Goal: Task Accomplishment & Management: Complete application form

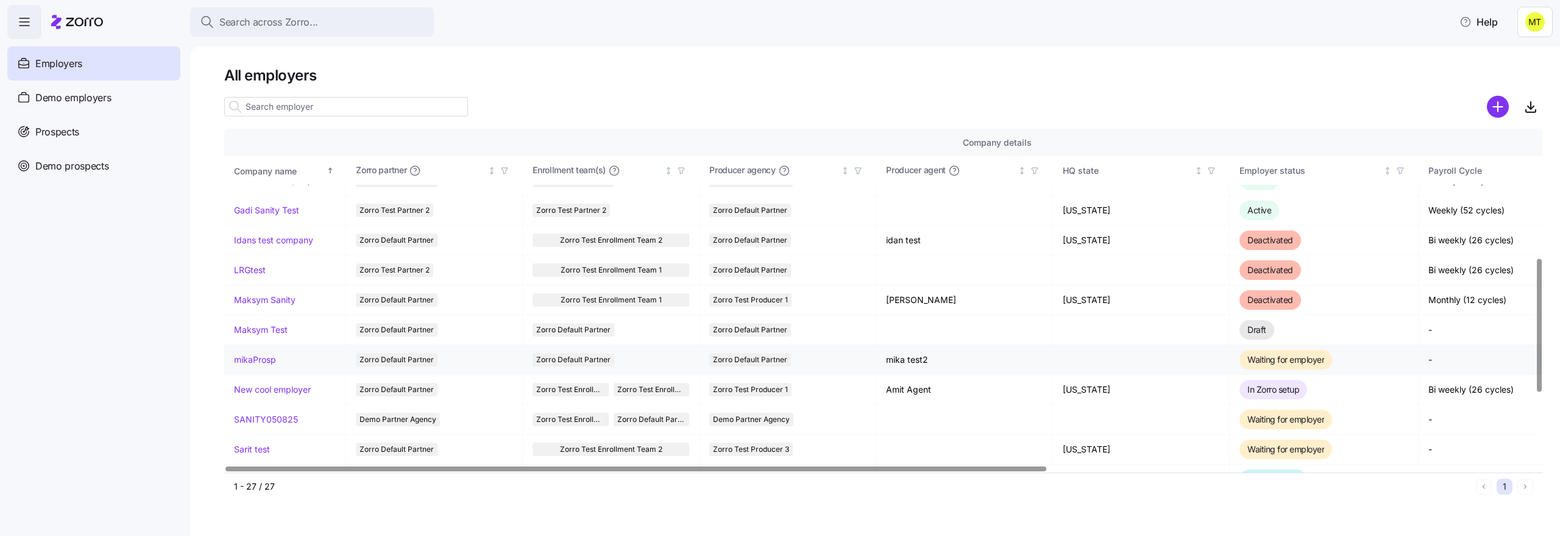
scroll to position [331, 0]
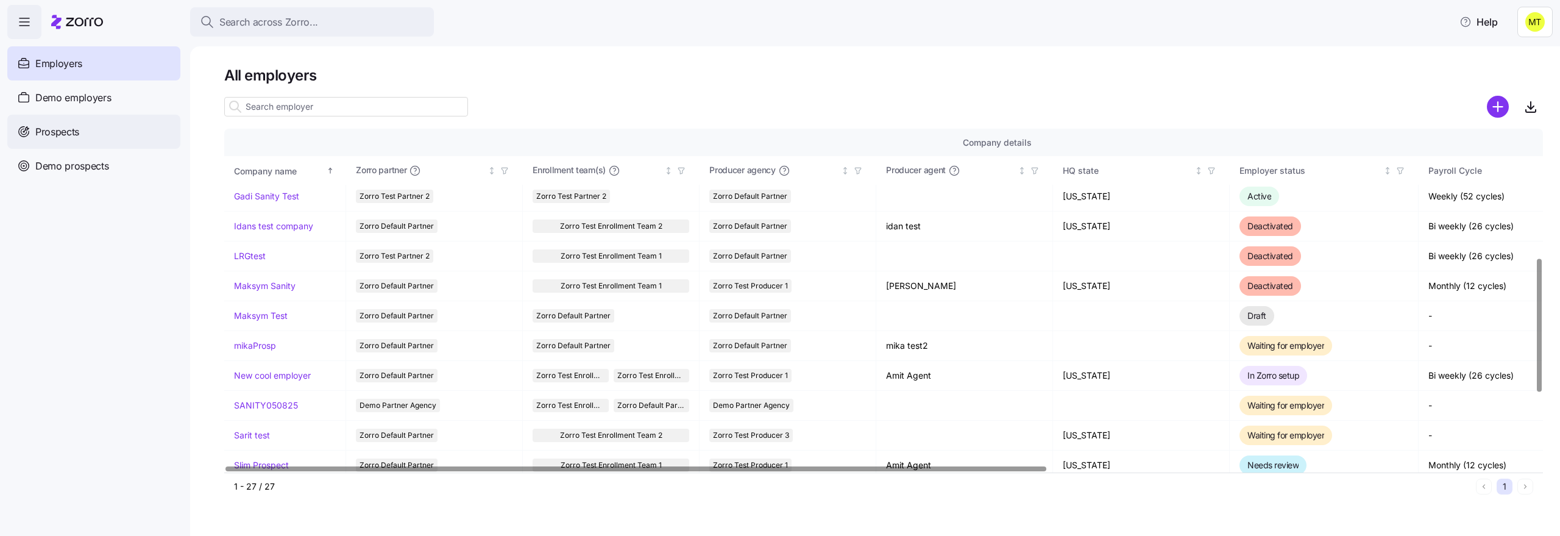
click at [57, 122] on div "Prospects" at bounding box center [93, 132] width 173 height 34
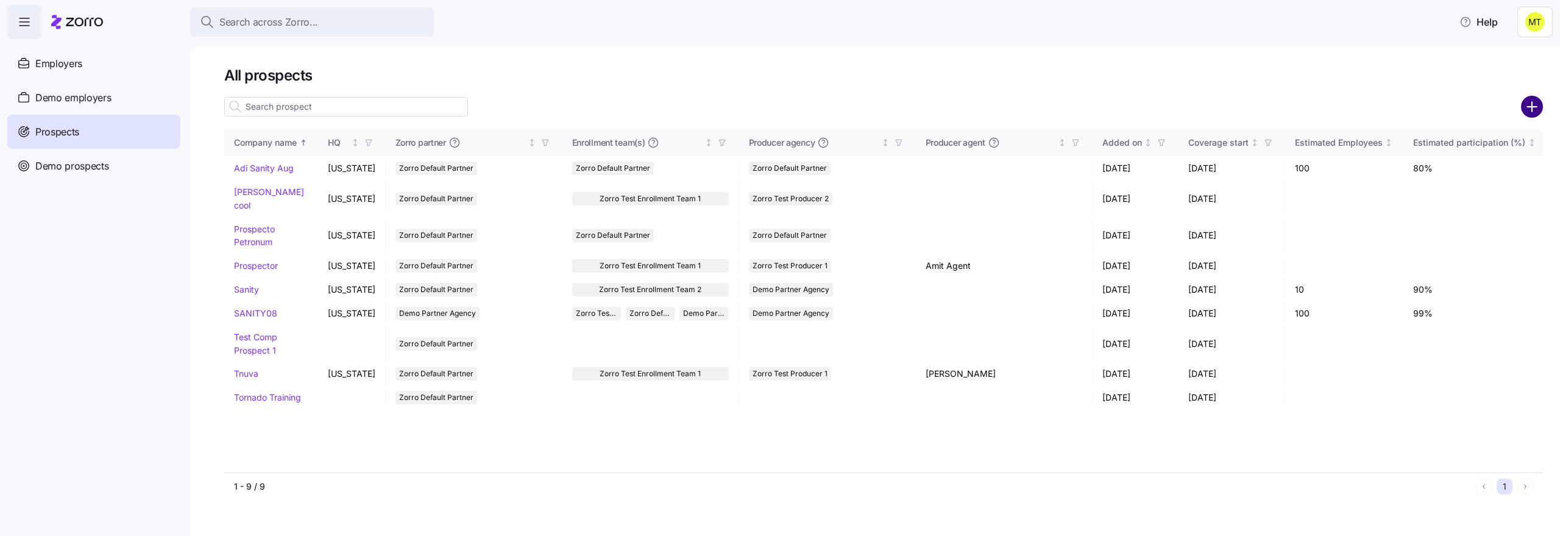
click at [1541, 105] on circle "add icon" at bounding box center [1532, 107] width 20 height 20
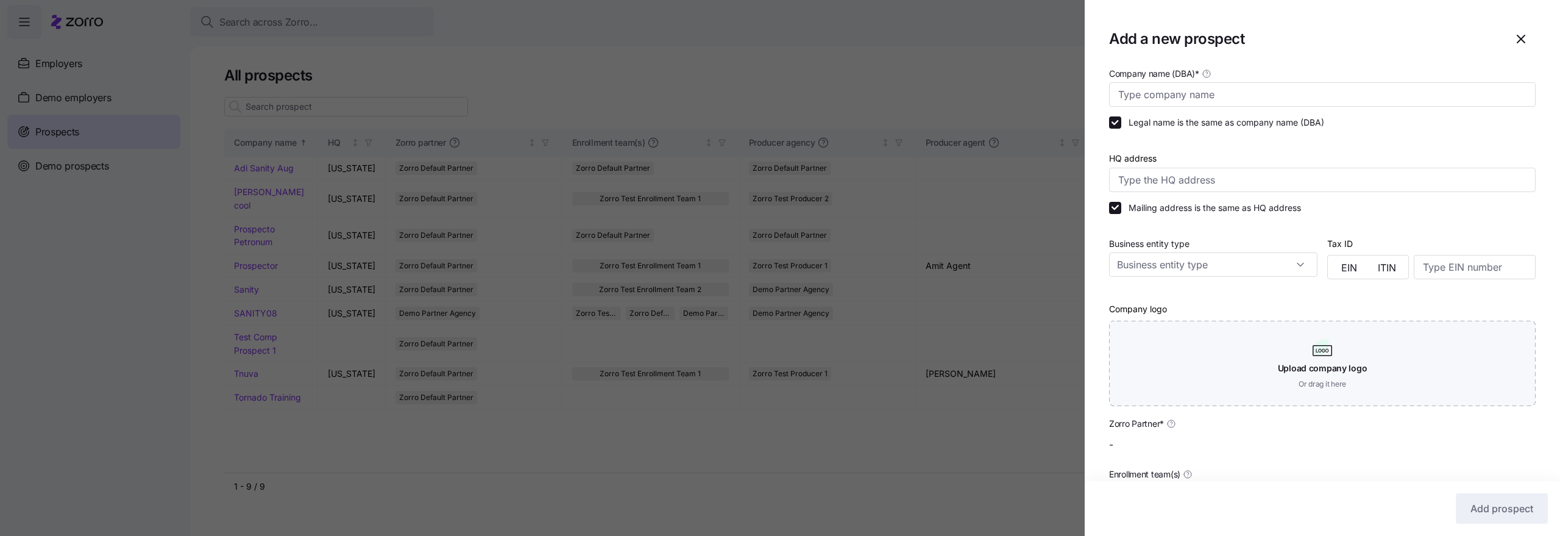
type input "Zorro Default Partner"
click at [1329, 104] on input "Company name (DBA) *" at bounding box center [1322, 94] width 426 height 24
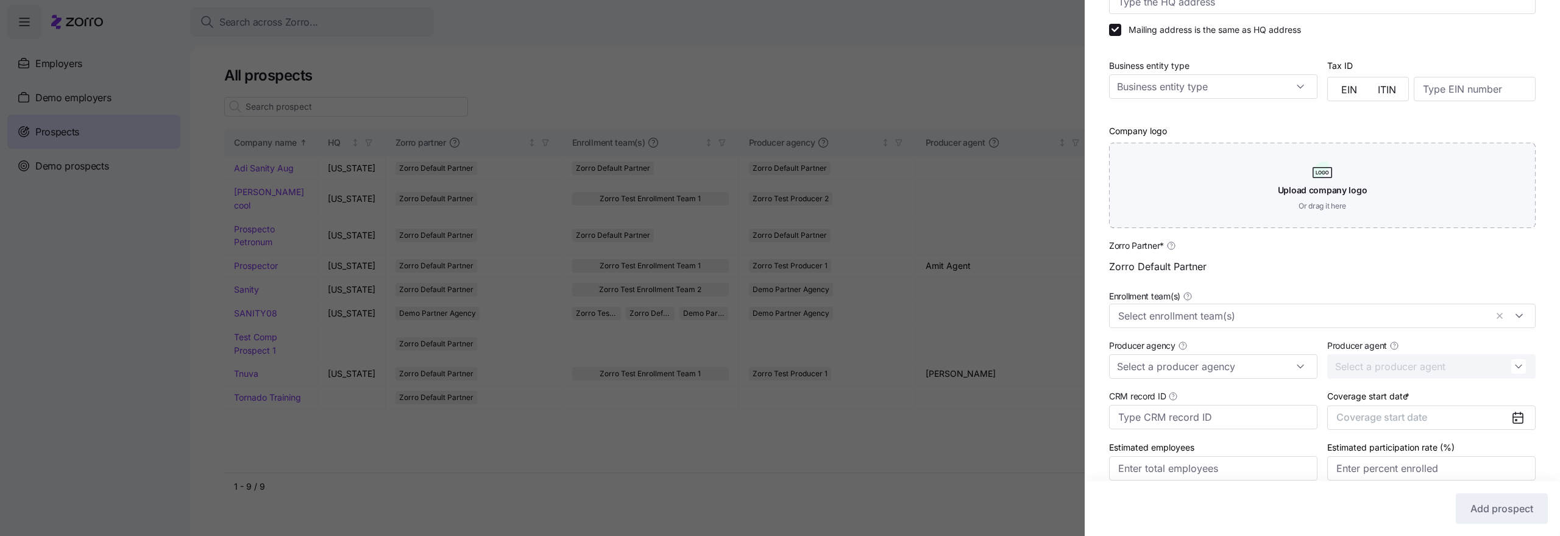
scroll to position [211, 0]
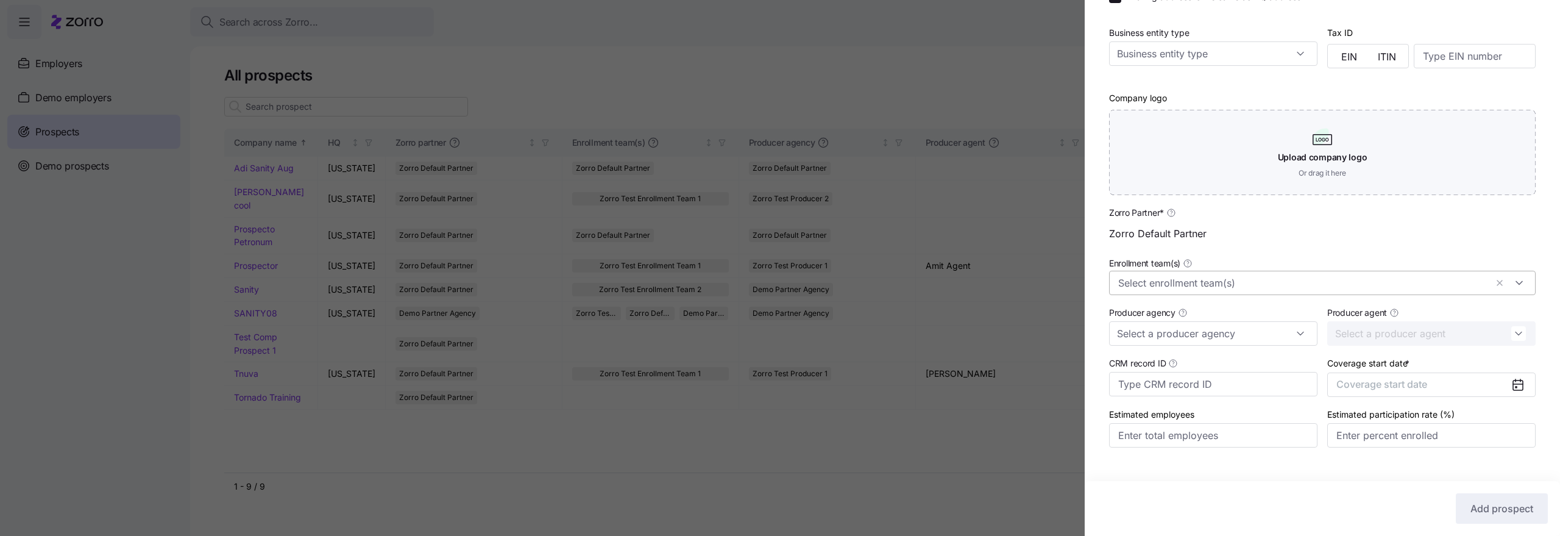
type input "mikapros"
click at [1242, 291] on div at bounding box center [1322, 283] width 426 height 24
click at [1211, 333] on div "Zorro Default Partner" at bounding box center [1322, 335] width 408 height 15
click at [1212, 378] on input "CRM record ID" at bounding box center [1213, 384] width 208 height 24
click at [1206, 328] on input "Producer agency" at bounding box center [1213, 333] width 208 height 24
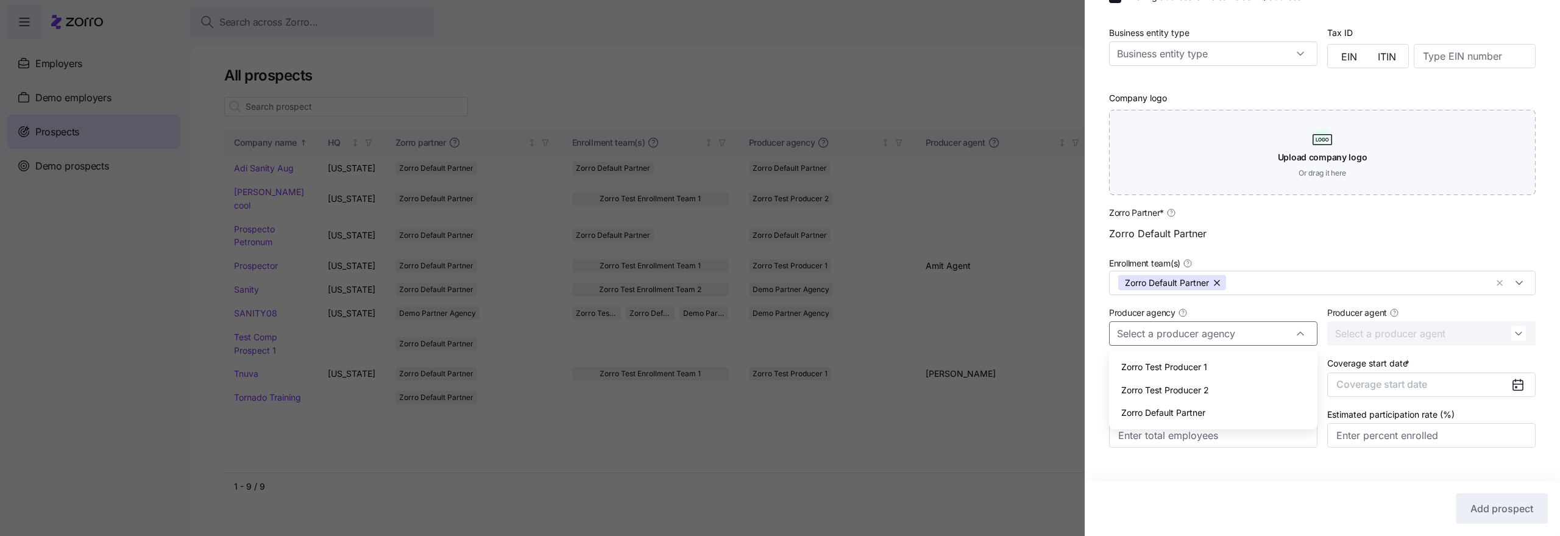
click at [1193, 405] on div "Zorro Default Partner" at bounding box center [1213, 412] width 199 height 23
type input "Zorro Default Partner"
click at [1435, 315] on div "Producer agent" at bounding box center [1431, 325] width 208 height 41
click at [1435, 324] on input "Producer agent" at bounding box center [1431, 333] width 208 height 24
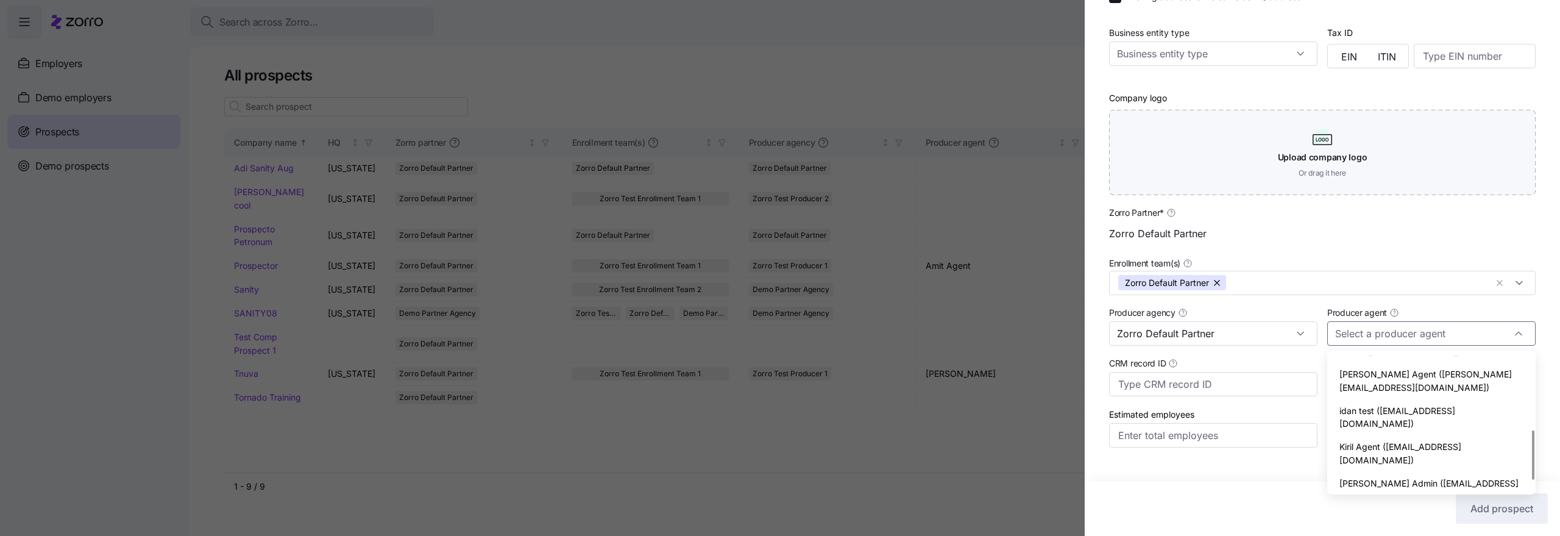
scroll to position [230, 0]
type input "mika test2 (mika.a+agent2@myzorro.co)"
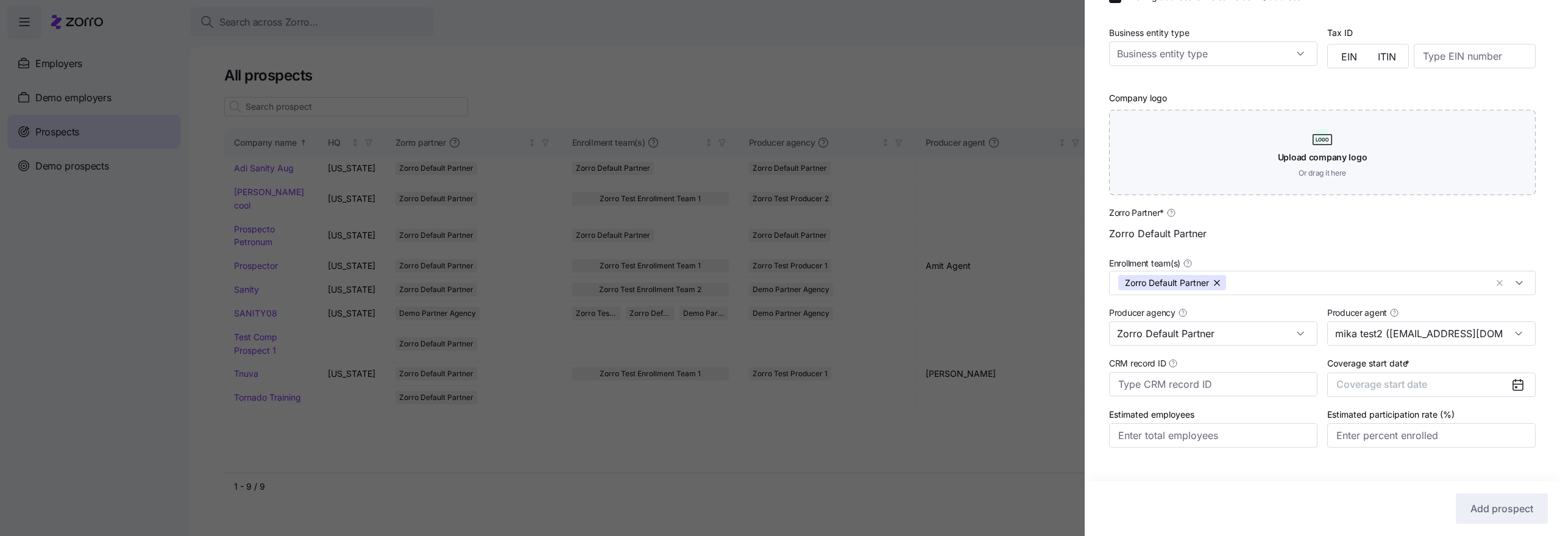
click at [1384, 461] on div "Company name (DBA) * mikapros Legal name is the same as company name (DBA) HQ a…" at bounding box center [1321, 163] width 475 height 617
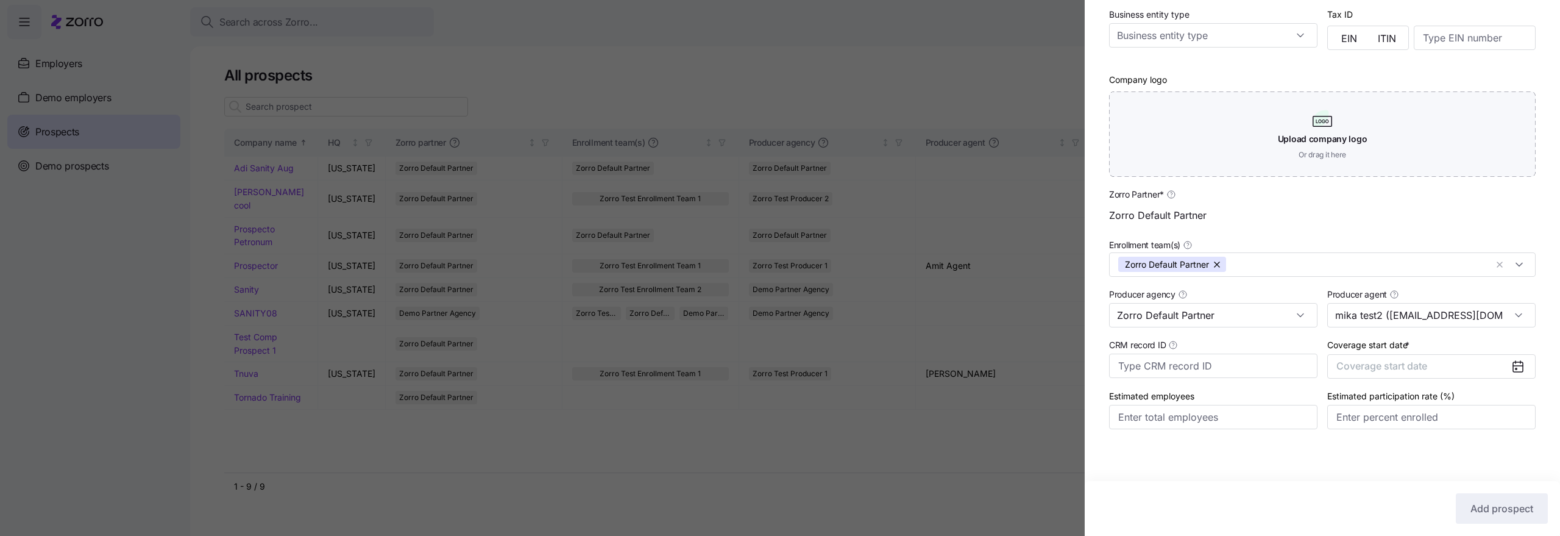
scroll to position [231, 0]
click at [1346, 365] on span "Coverage start date" at bounding box center [1381, 364] width 91 height 12
click at [1371, 437] on button "Jan" at bounding box center [1368, 433] width 61 height 26
click at [1465, 502] on button "Add prospect" at bounding box center [1502, 508] width 92 height 30
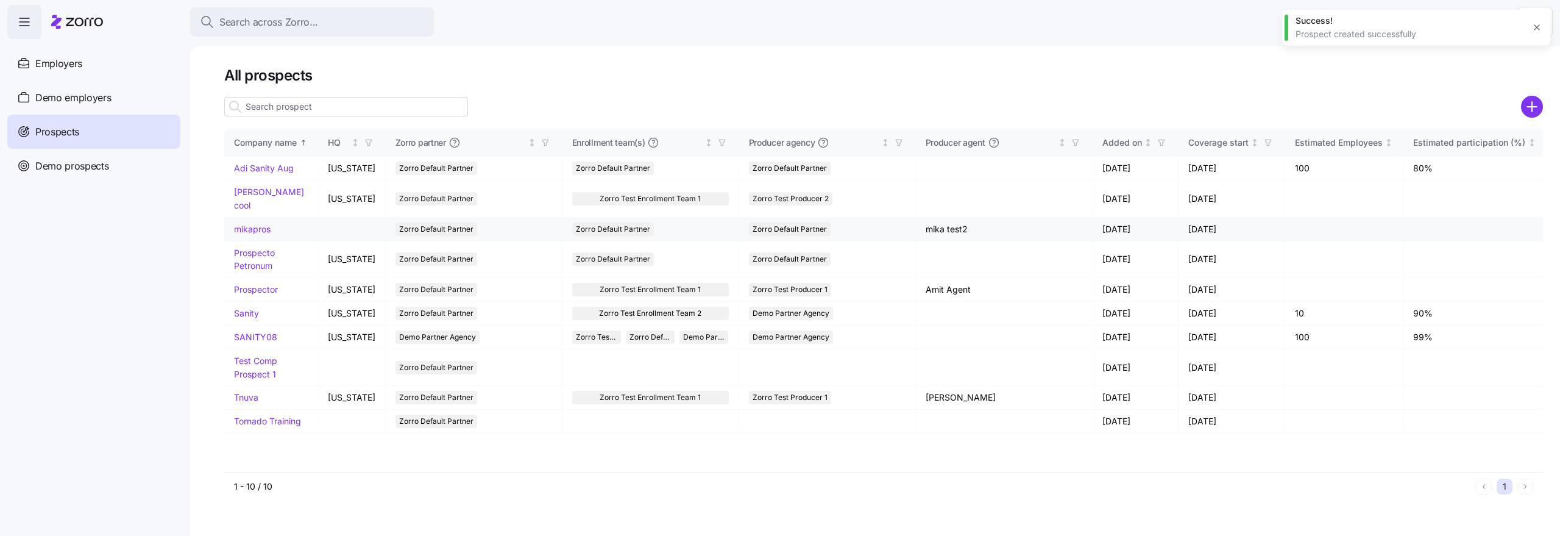
click at [250, 224] on link "mikapros" at bounding box center [252, 229] width 37 height 10
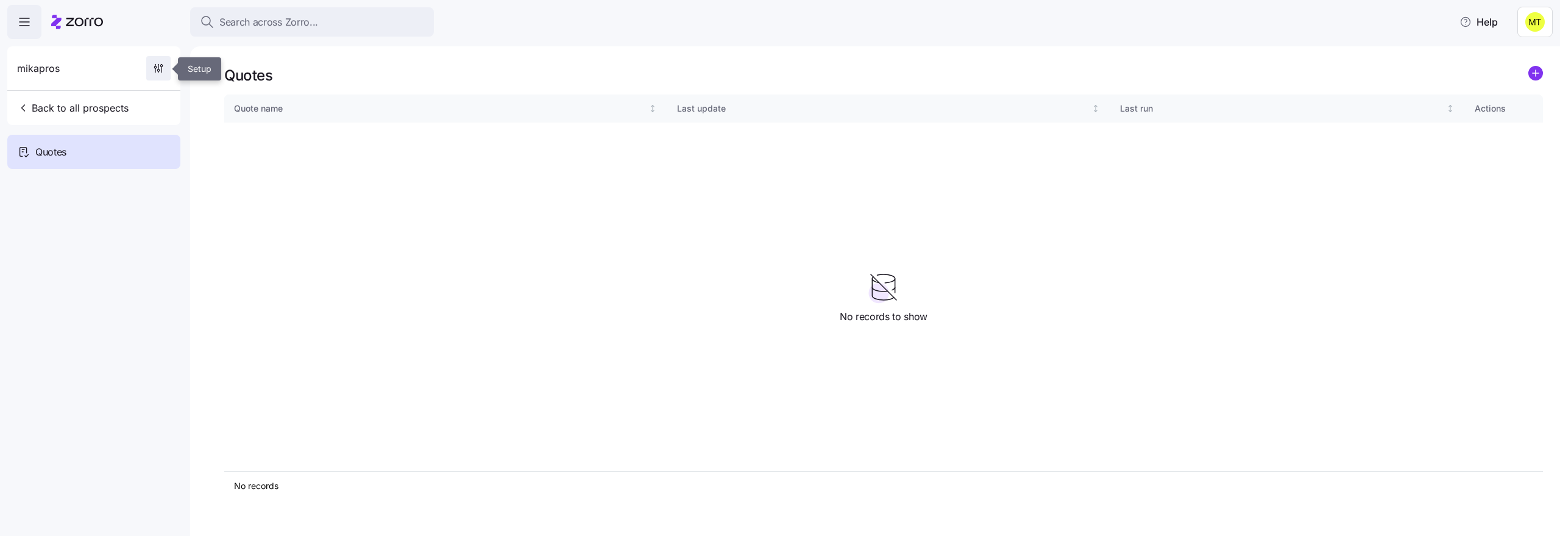
click at [157, 72] on icon "button" at bounding box center [158, 68] width 12 height 12
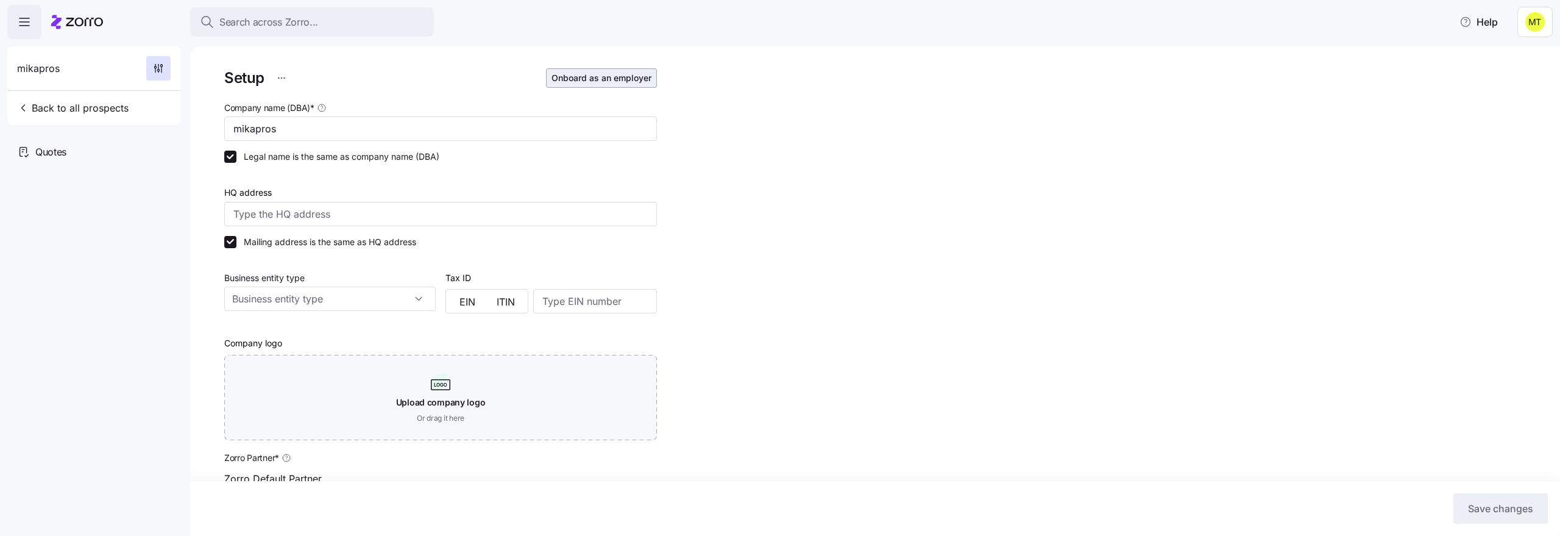
click at [552, 83] on span "Onboard as an employer" at bounding box center [601, 78] width 100 height 12
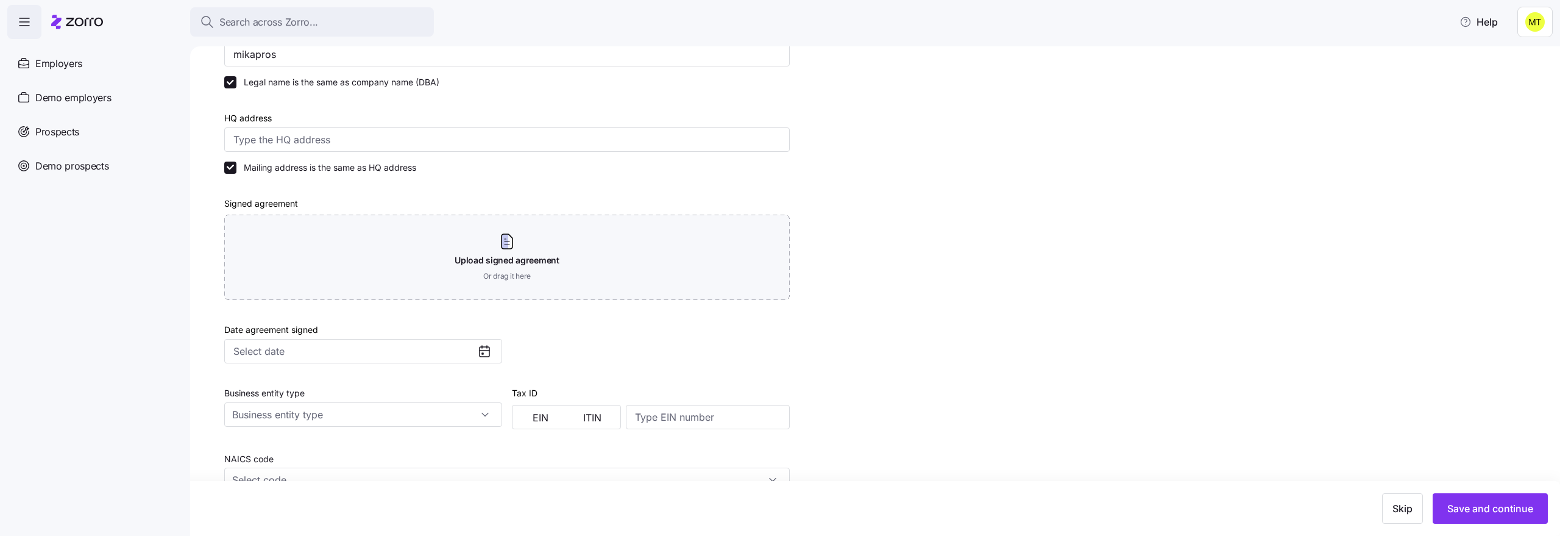
scroll to position [277, 0]
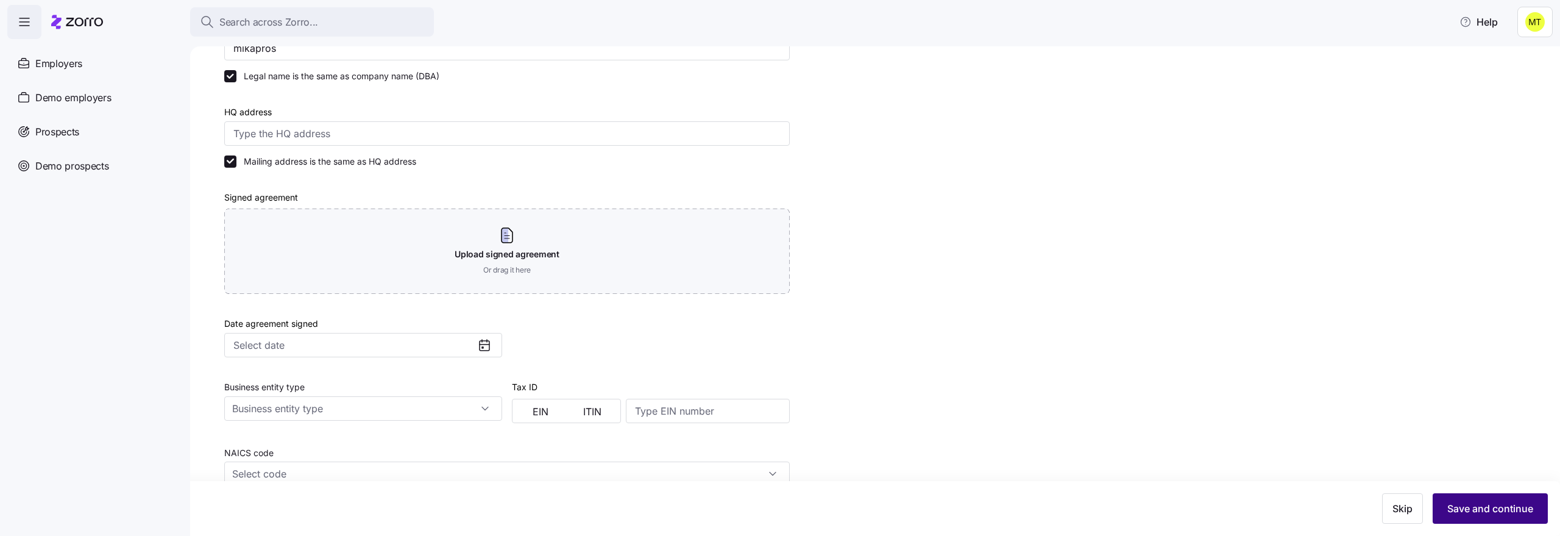
click at [1493, 498] on button "Save and continue" at bounding box center [1489, 508] width 115 height 30
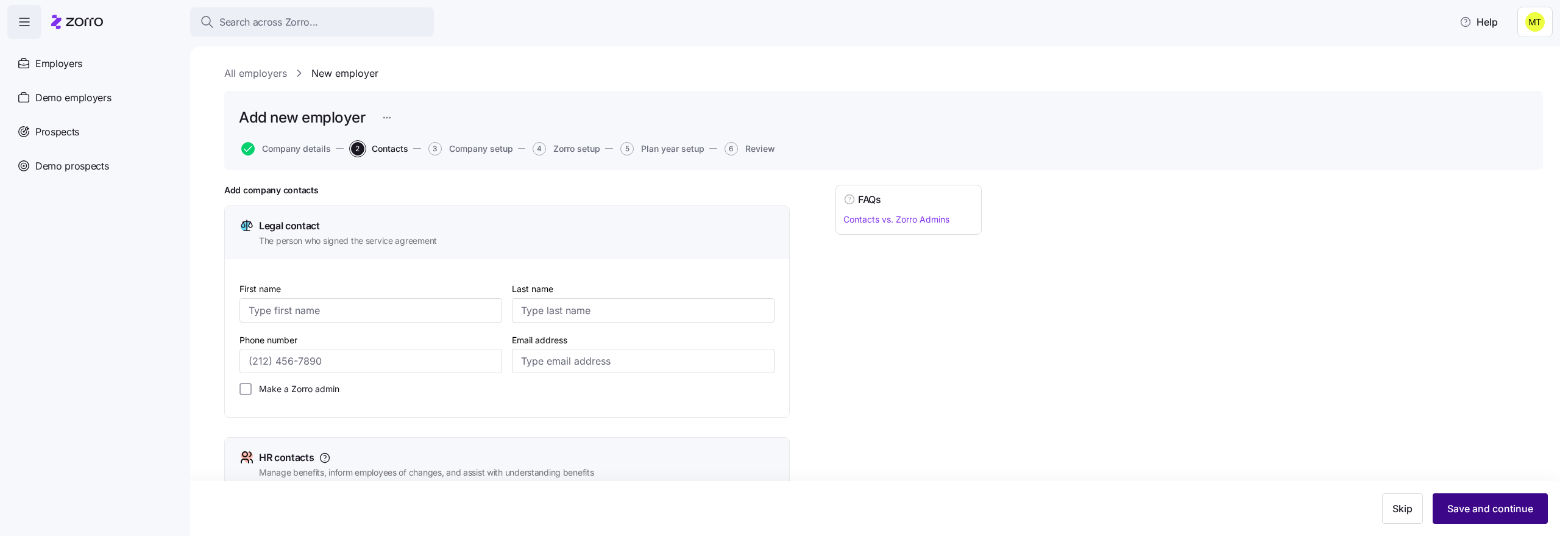
click at [1456, 511] on span "Save and continue" at bounding box center [1490, 508] width 86 height 15
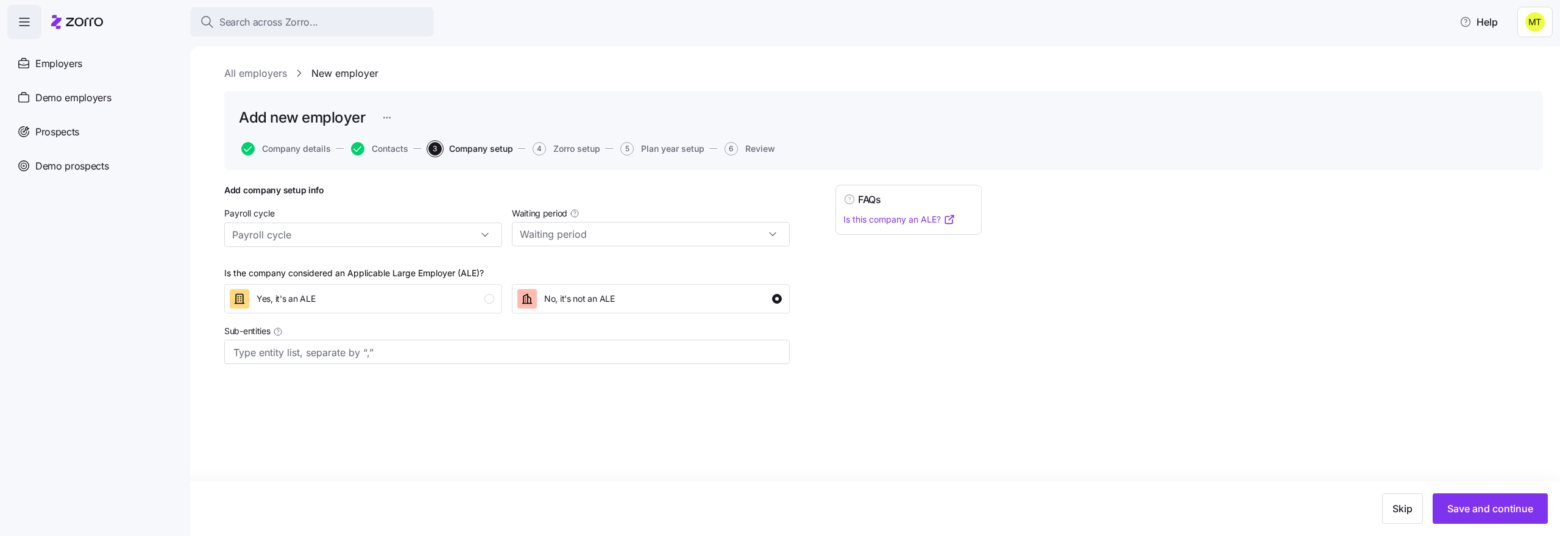
click at [1456, 511] on span "Save and continue" at bounding box center [1490, 508] width 86 height 15
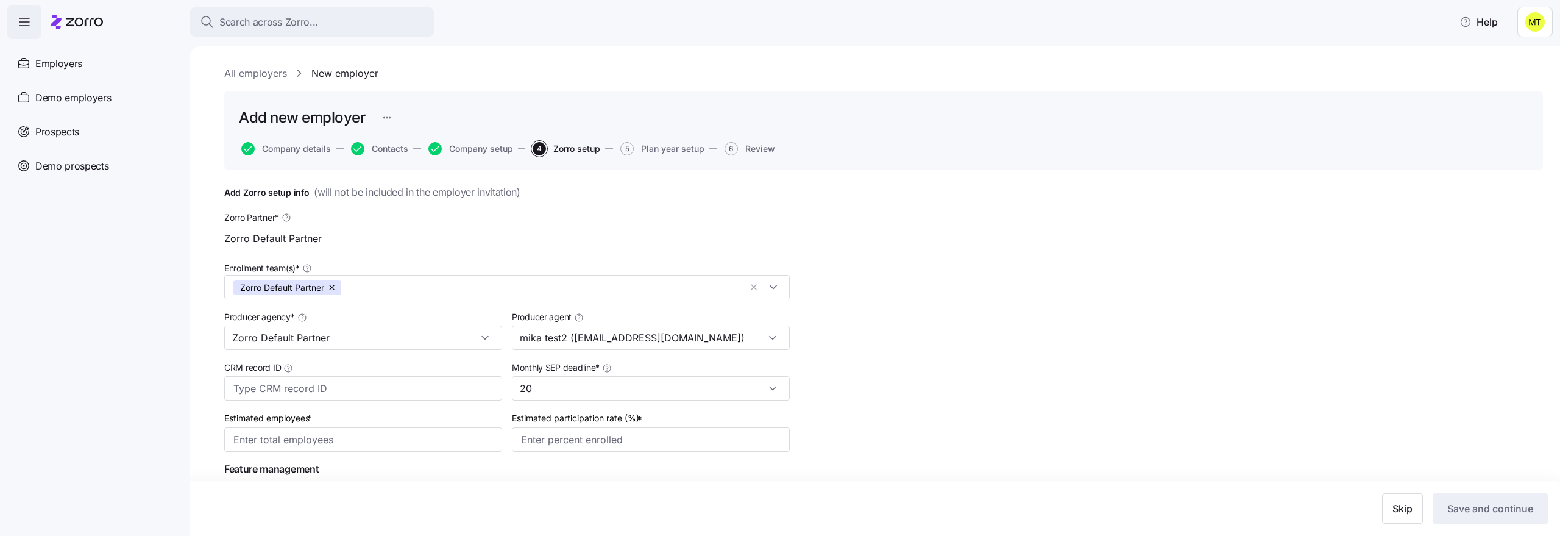
scroll to position [65, 0]
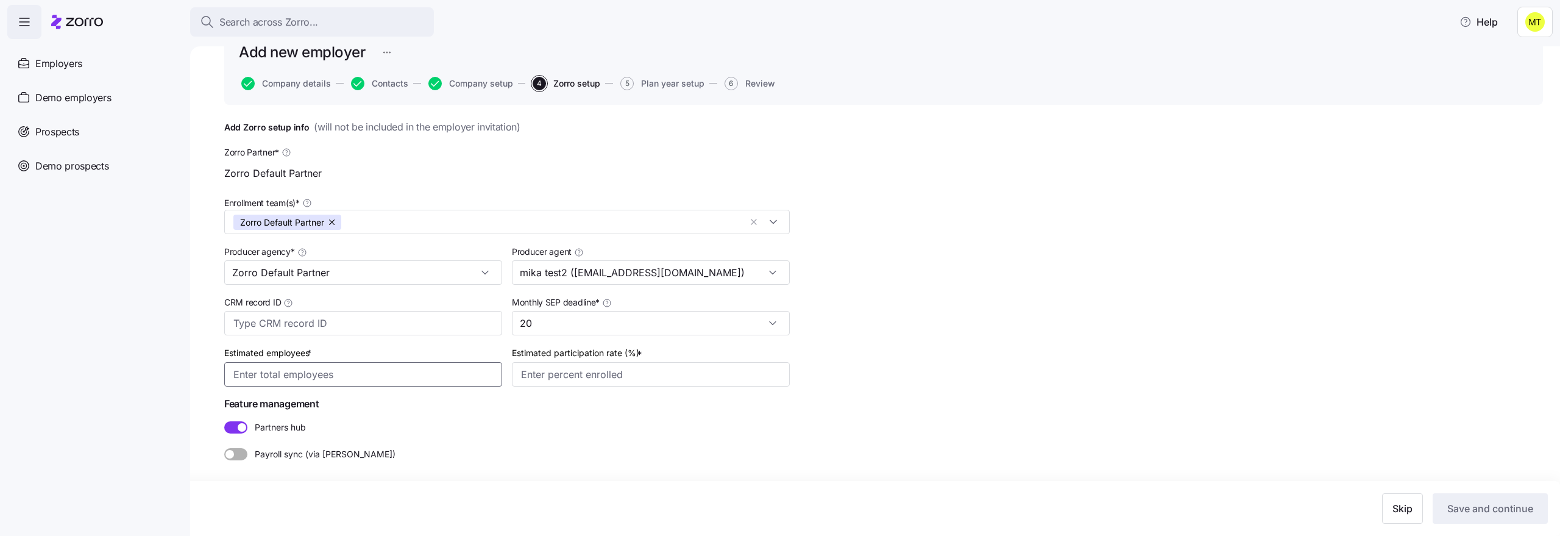
click at [362, 366] on input "Estimated employees *" at bounding box center [363, 374] width 278 height 24
type input "555"
click at [607, 366] on input "Estimated participation rate (%) *" at bounding box center [651, 374] width 278 height 24
type input "50%"
click at [1510, 508] on span "Save and continue" at bounding box center [1490, 508] width 86 height 15
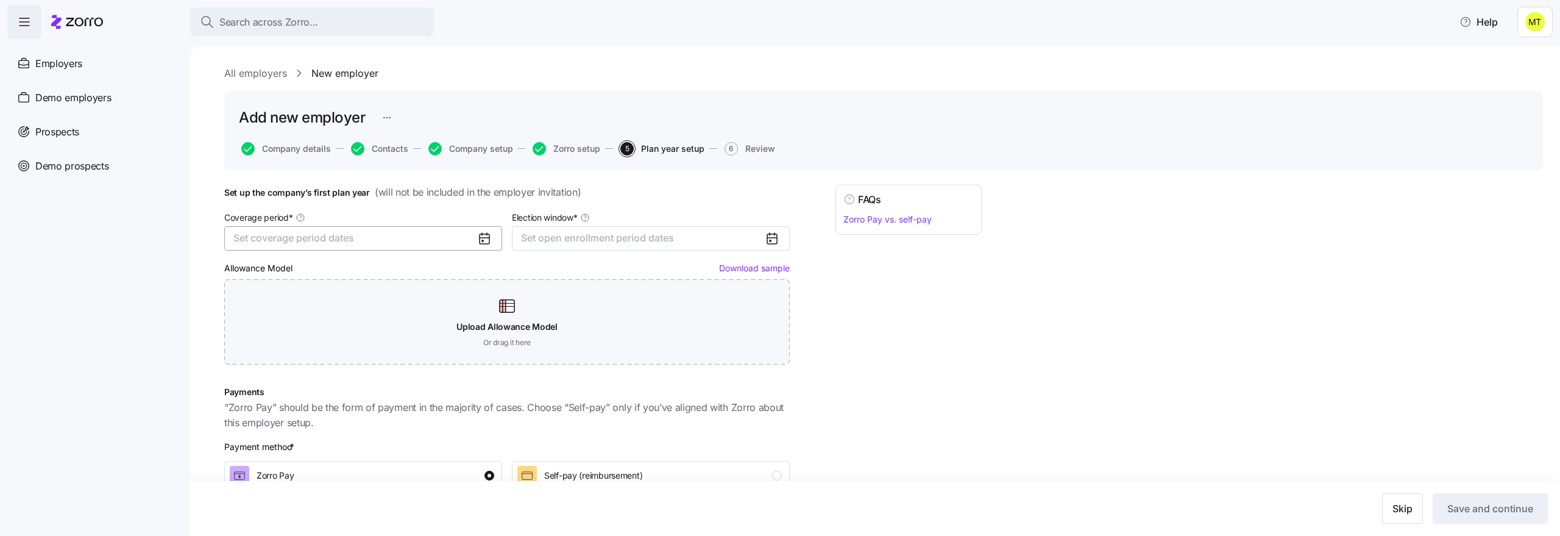
click at [340, 242] on span "Set coverage period dates" at bounding box center [293, 238] width 121 height 12
click at [241, 308] on button "Jan" at bounding box center [265, 307] width 61 height 26
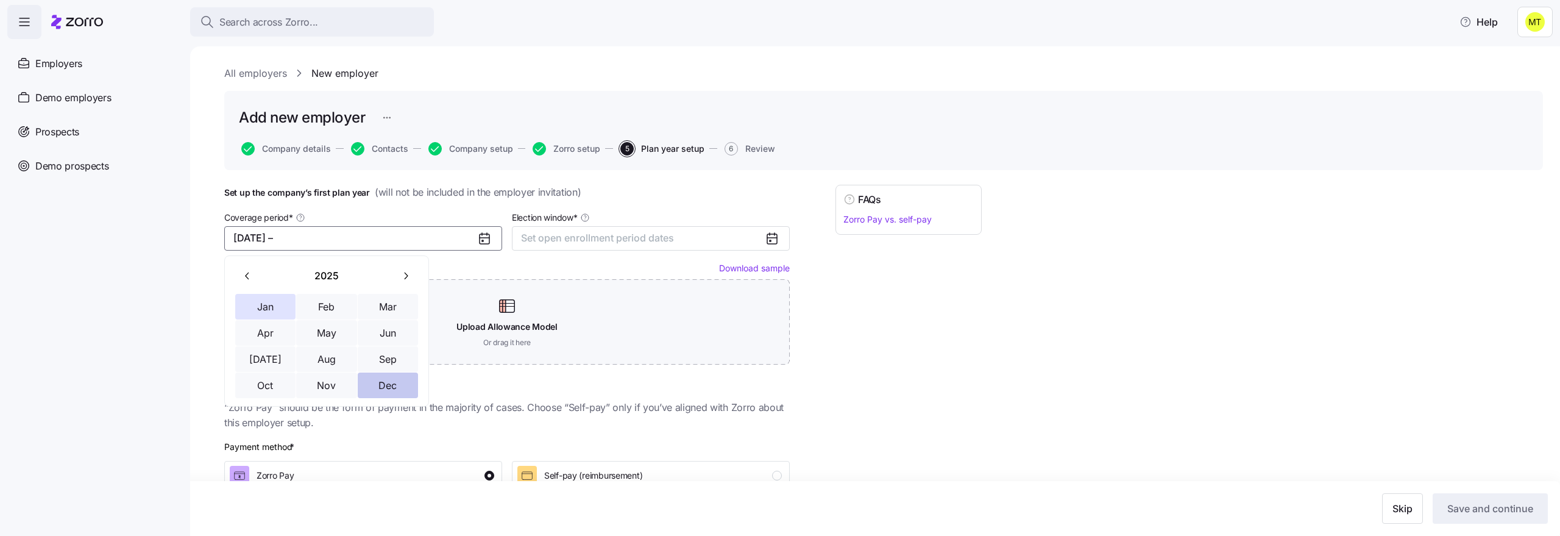
click at [402, 384] on button "Dec" at bounding box center [388, 385] width 61 height 26
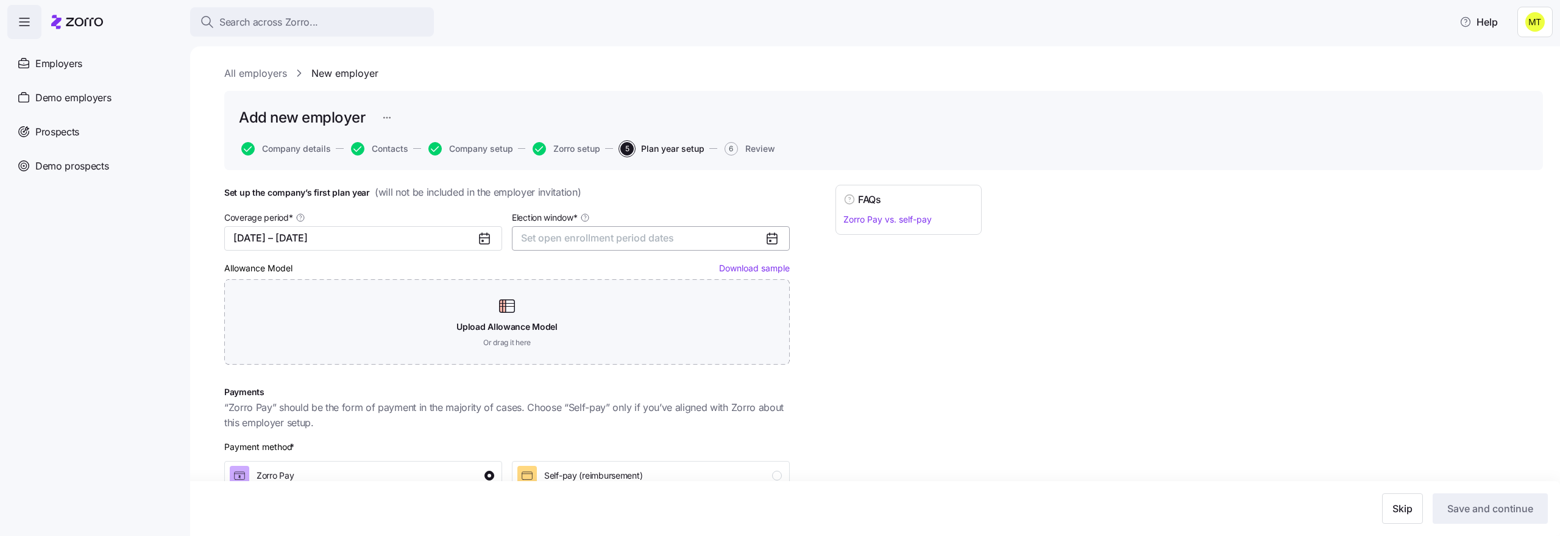
click at [557, 241] on span "Set open enrollment period dates" at bounding box center [597, 238] width 153 height 12
click at [698, 433] on button "31" at bounding box center [693, 432] width 26 height 26
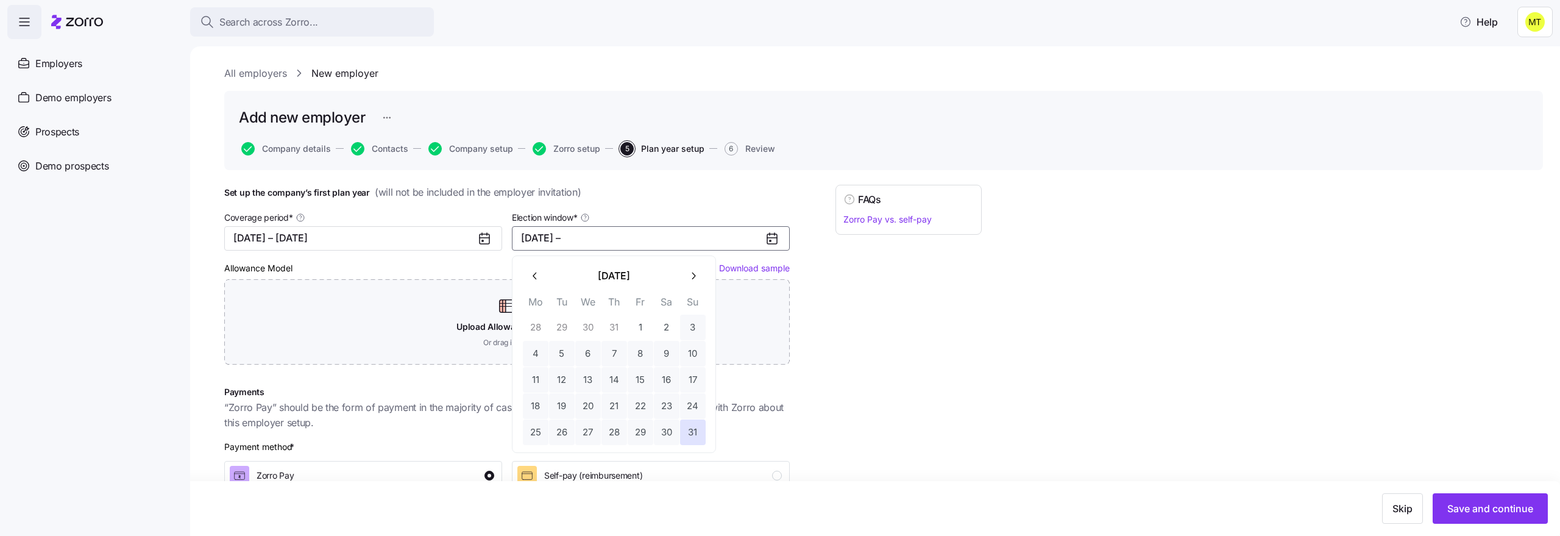
click at [689, 279] on icon "button" at bounding box center [693, 276] width 12 height 12
click at [592, 325] on button "3" at bounding box center [588, 327] width 26 height 26
click at [1031, 379] on div "Set up the company’s first plan year ( will not be included in the employer inv…" at bounding box center [883, 447] width 1318 height 525
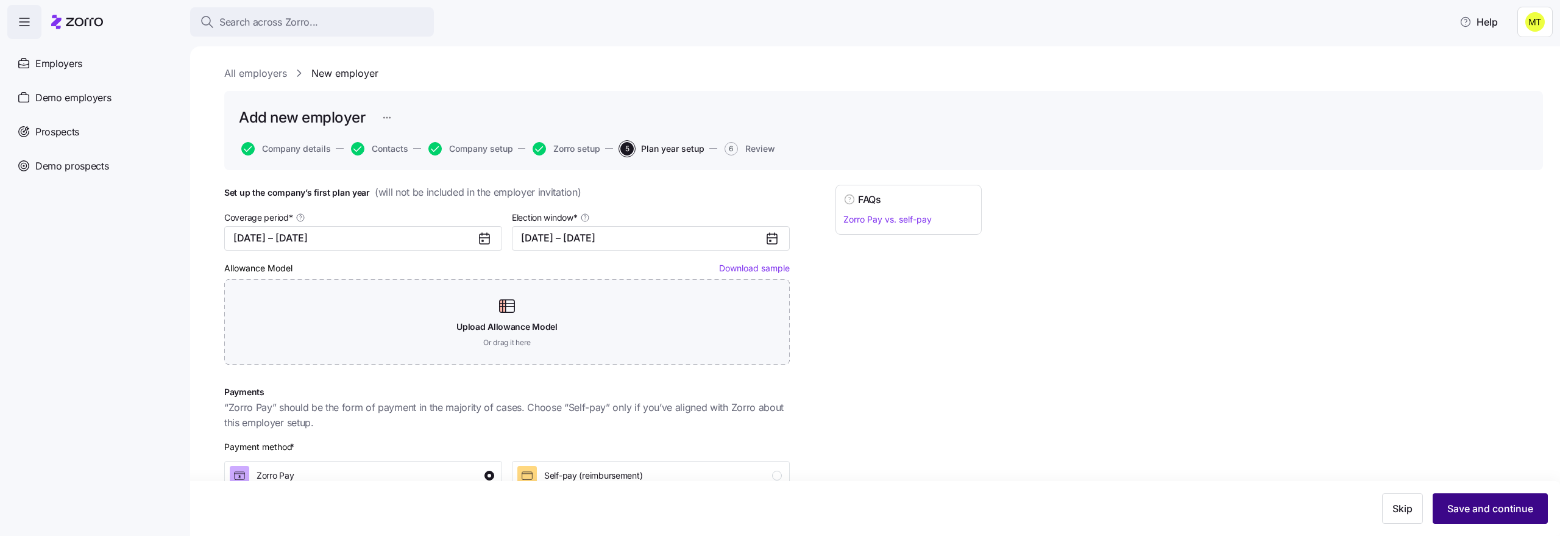
click at [1500, 512] on span "Save and continue" at bounding box center [1490, 508] width 86 height 15
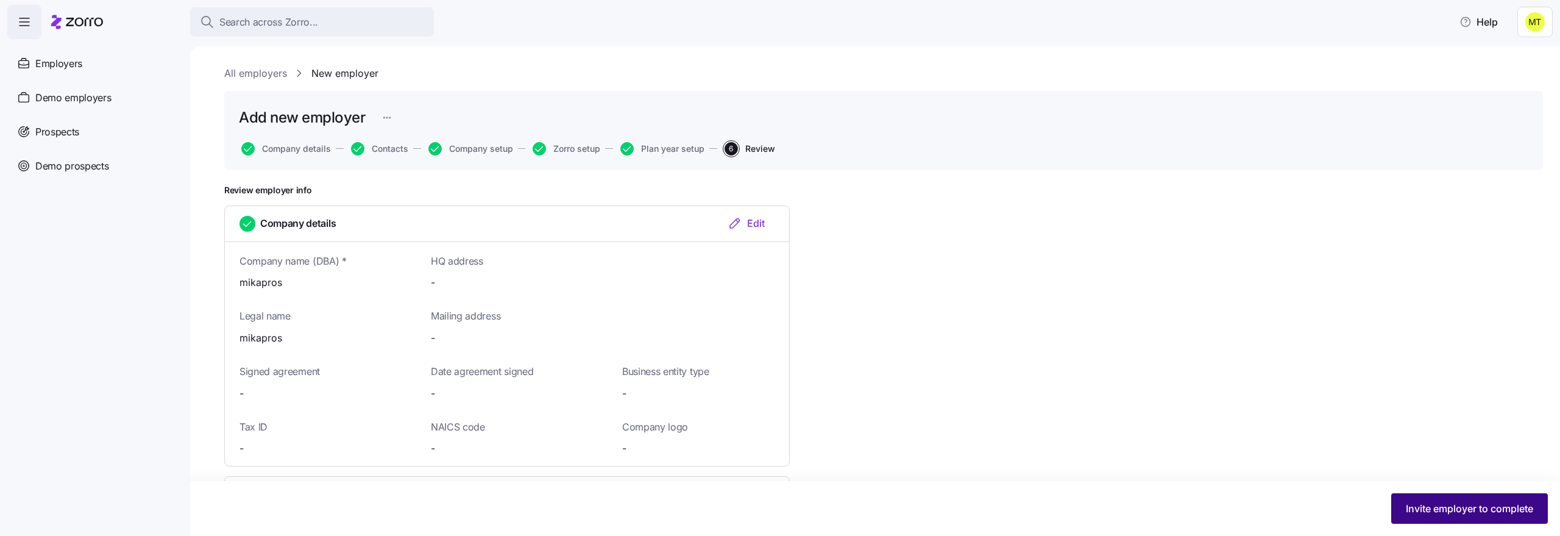
click at [1422, 505] on span "Invite employer to complete" at bounding box center [1469, 508] width 127 height 15
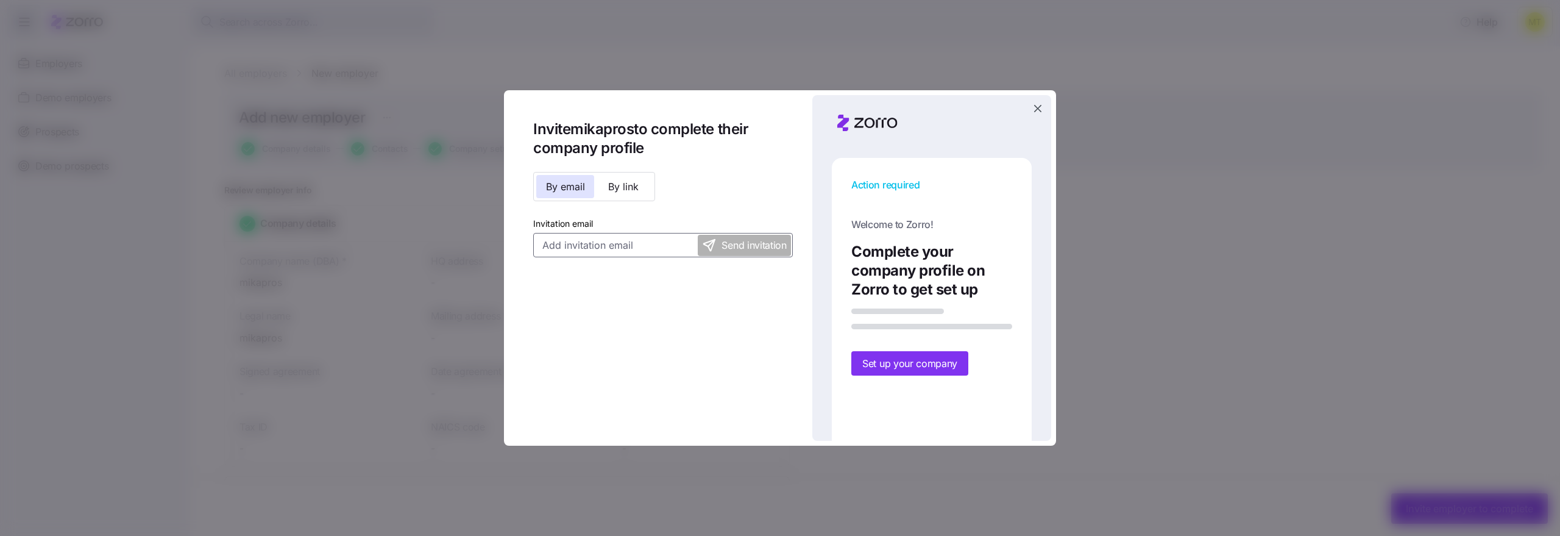
click at [655, 242] on input "Invitation email" at bounding box center [663, 245] width 260 height 24
click at [598, 246] on input "mika.a+prossss@myzorro.co" at bounding box center [663, 245] width 260 height 24
type input "mika.a+prossss@myzorro.co"
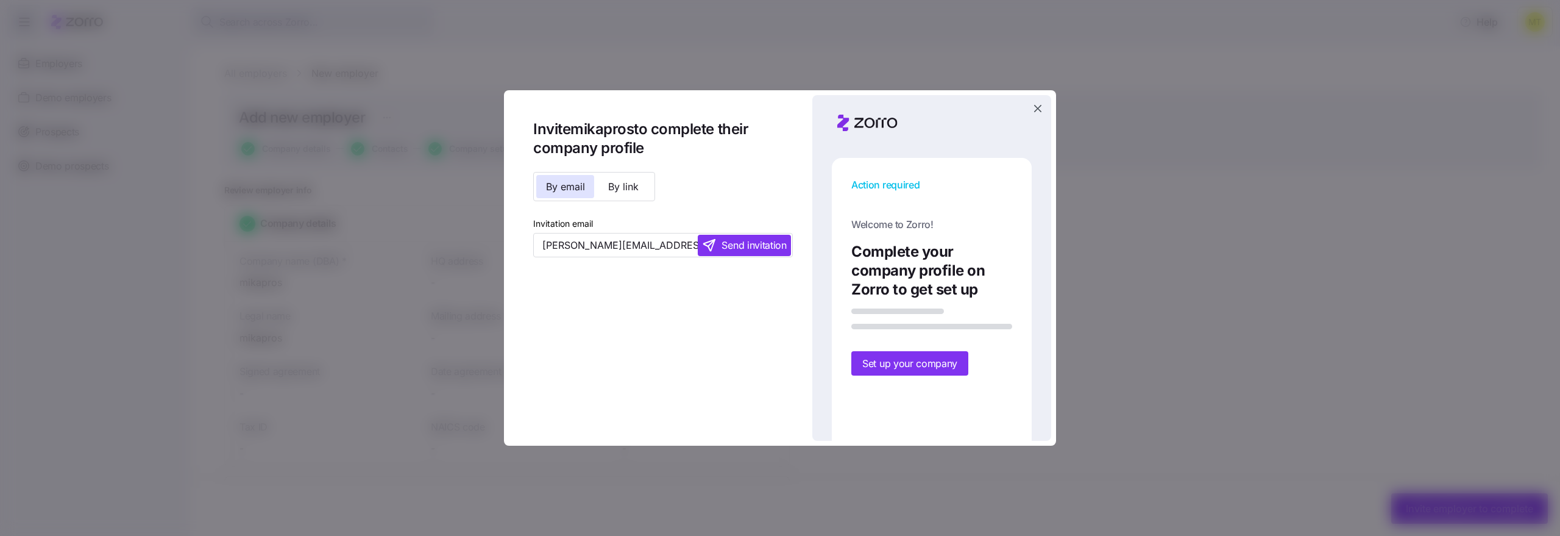
click at [745, 249] on span "Send invitation" at bounding box center [753, 245] width 65 height 15
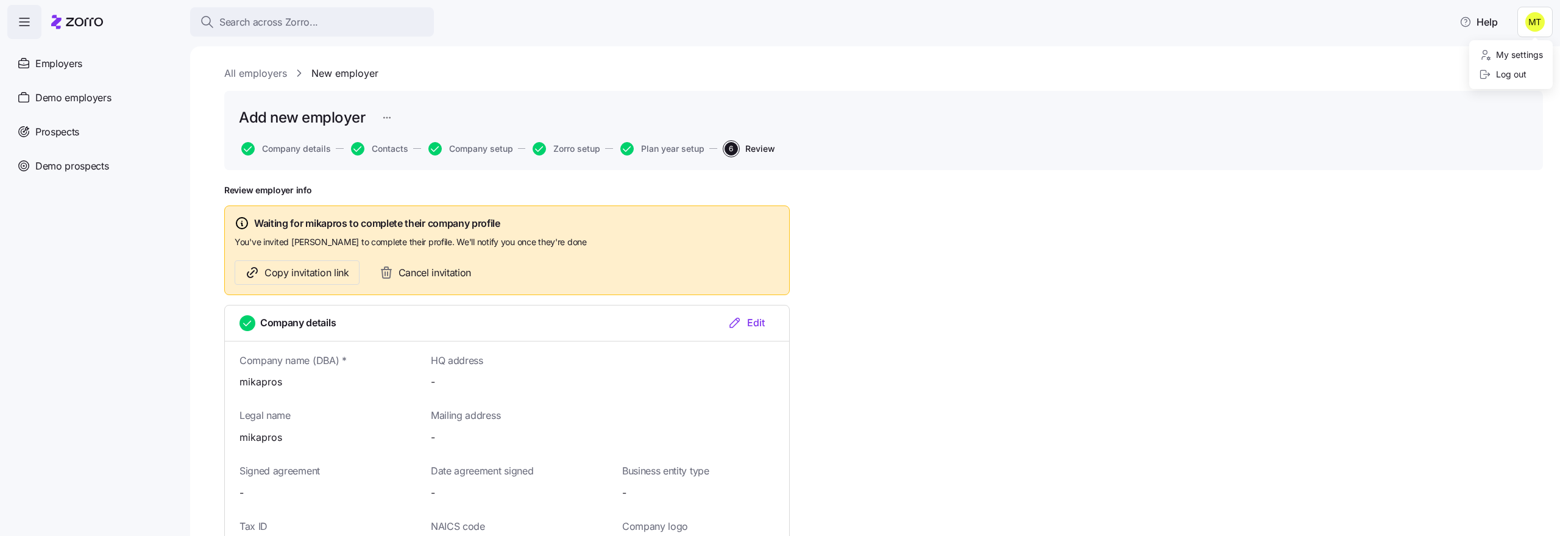
click at [1526, 19] on html "Search across Zorro... Help Employers Demo employers Prospects Demo prospects A…" at bounding box center [780, 264] width 1560 height 528
click at [1512, 76] on div "Log out" at bounding box center [1503, 74] width 48 height 13
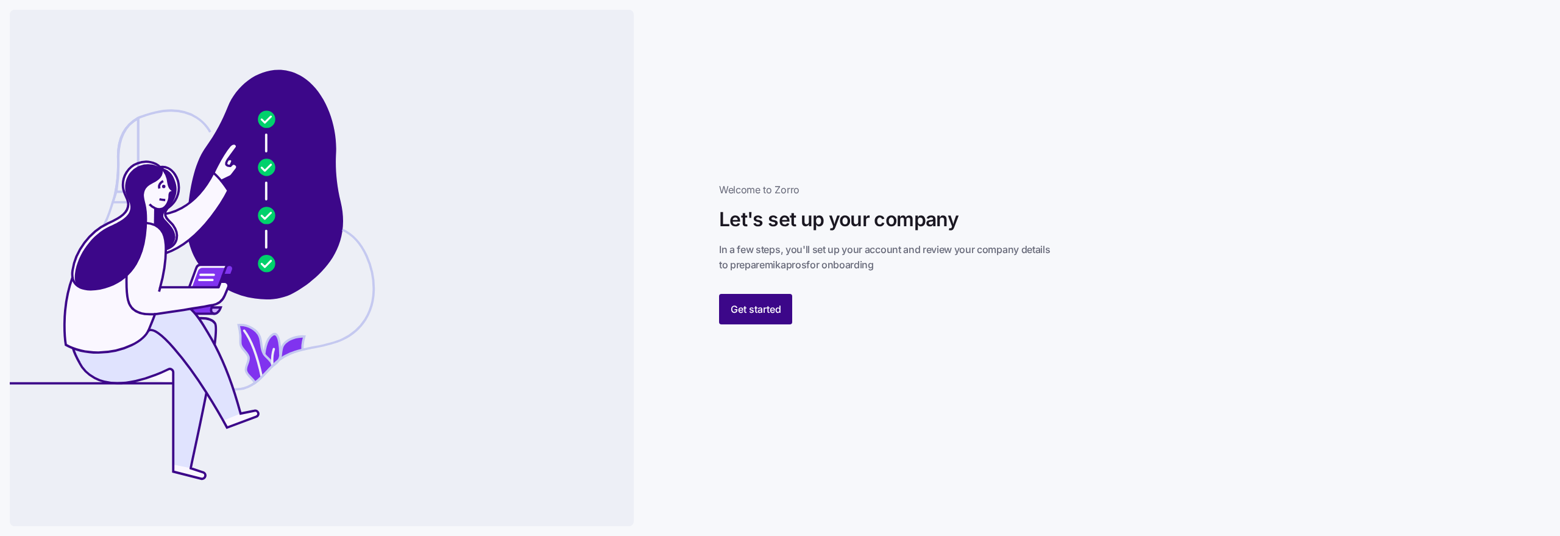
click at [774, 316] on button "Get started" at bounding box center [755, 309] width 73 height 30
